Goal: Task Accomplishment & Management: Complete application form

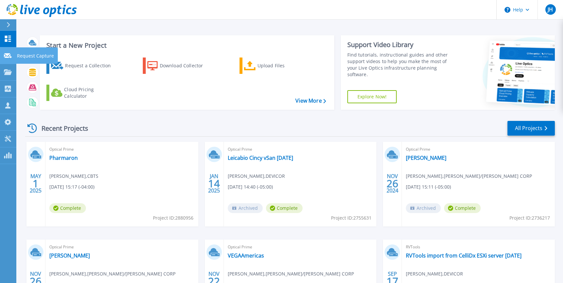
click at [7, 54] on icon at bounding box center [8, 55] width 8 height 5
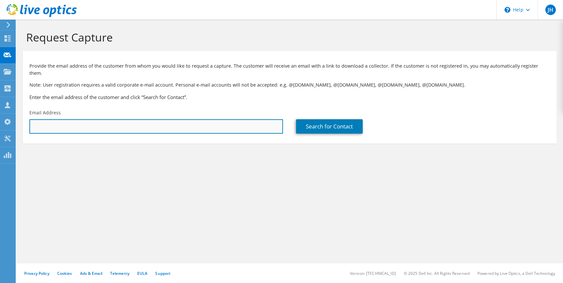
click at [165, 119] on input "text" at bounding box center [156, 126] width 254 height 14
click at [94, 119] on input "text" at bounding box center [156, 126] width 254 height 14
type input "james.cardwell@rainc.org"
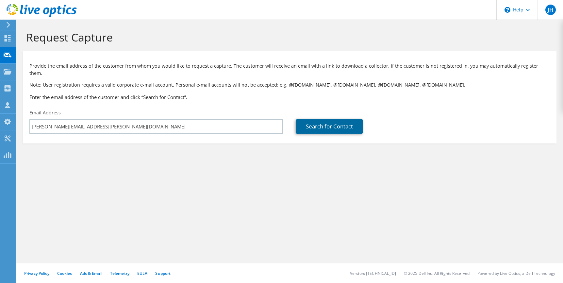
click at [316, 119] on link "Search for Contact" at bounding box center [329, 126] width 67 height 14
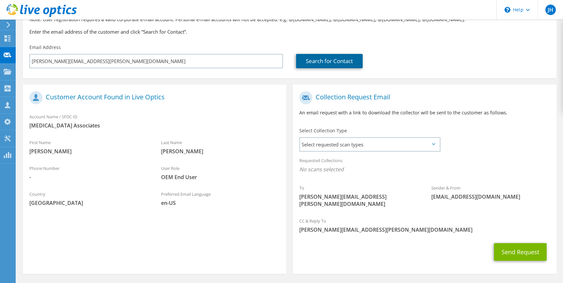
scroll to position [75, 0]
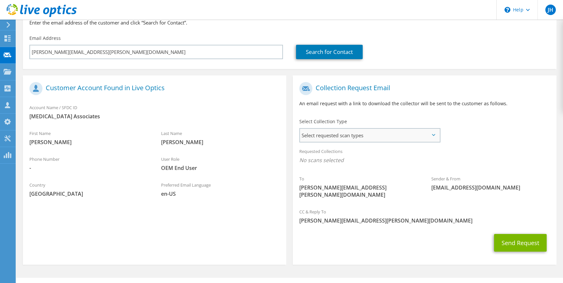
click at [328, 131] on span "Select requested scan types" at bounding box center [369, 135] width 139 height 13
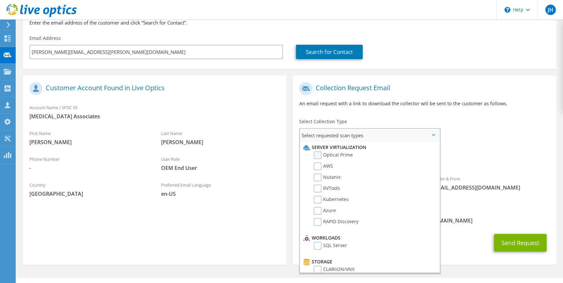
click at [315, 151] on label "Optical Prime" at bounding box center [333, 155] width 39 height 8
click at [0, 0] on input "Optical Prime" at bounding box center [0, 0] width 0 height 0
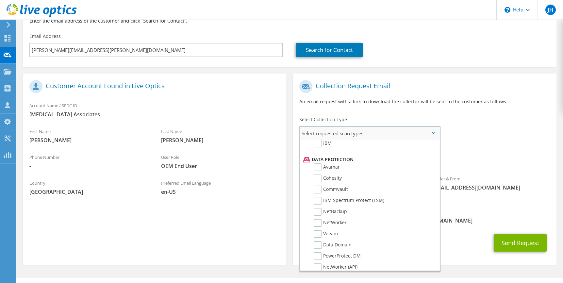
scroll to position [311, 0]
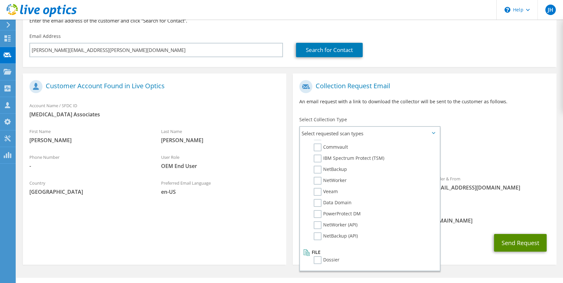
click at [512, 234] on button "Send Request" at bounding box center [520, 243] width 53 height 18
